Goal: Information Seeking & Learning: Learn about a topic

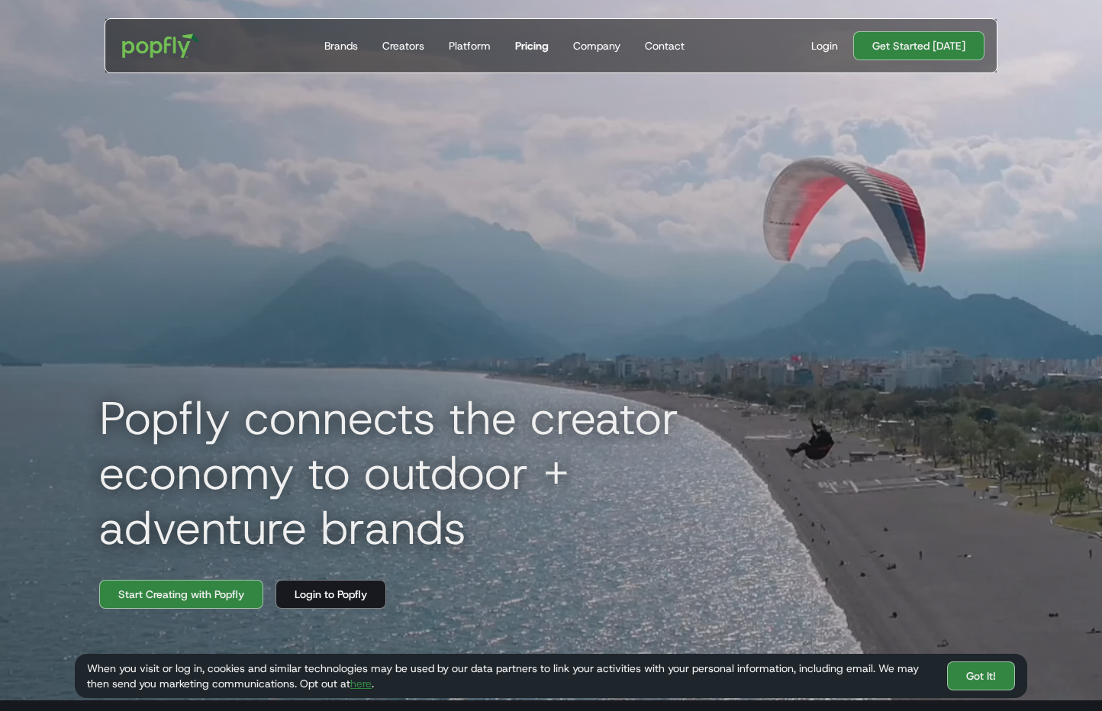
click at [543, 47] on div "Pricing" at bounding box center [532, 45] width 34 height 15
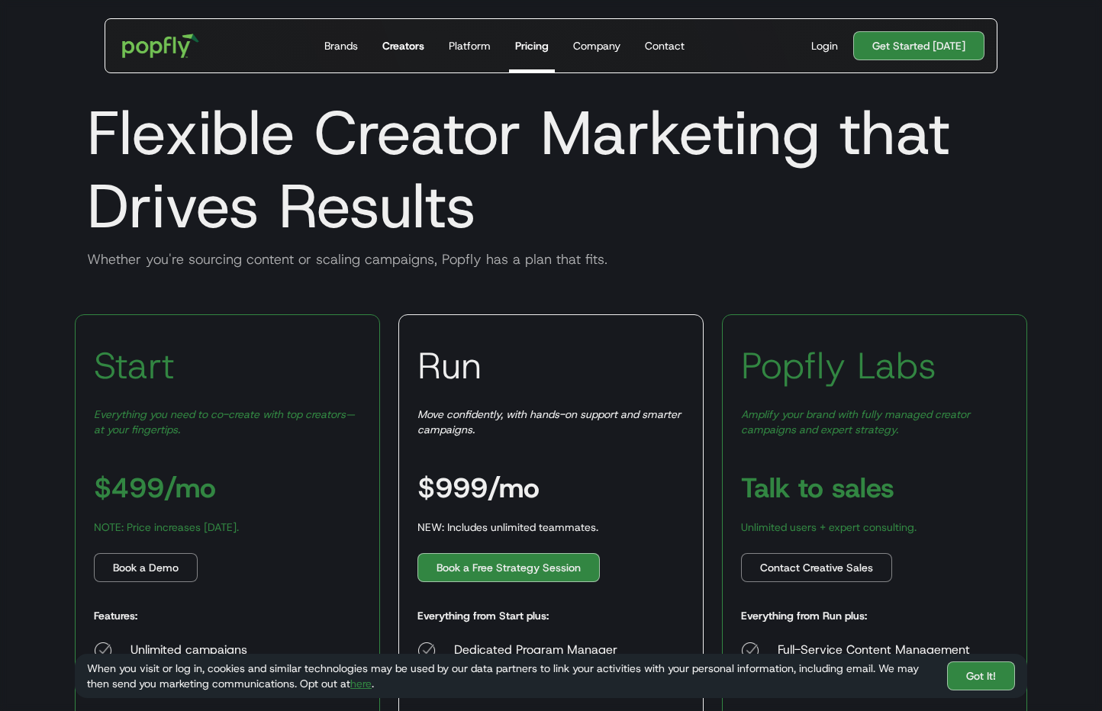
click at [414, 46] on div "Creators" at bounding box center [403, 45] width 42 height 15
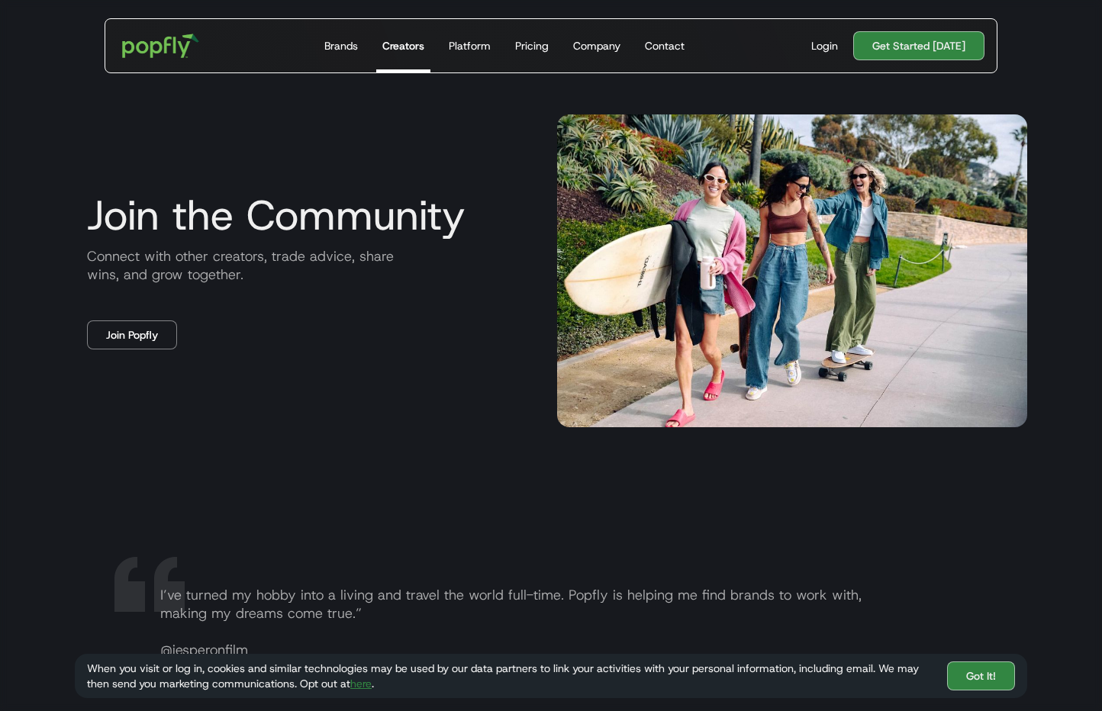
scroll to position [2590, 0]
